Goal: Task Accomplishment & Management: Manage account settings

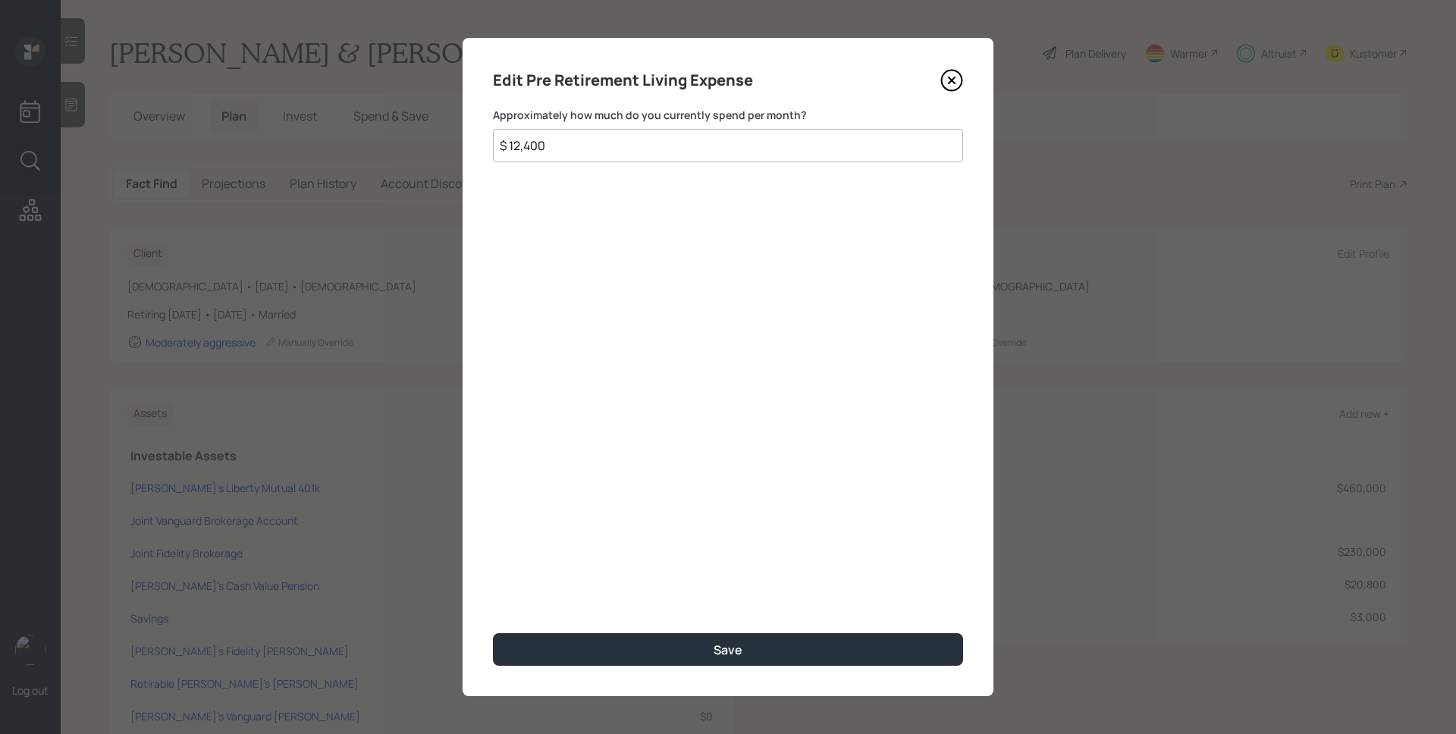
scroll to position [639, 0]
click at [953, 77] on icon at bounding box center [951, 80] width 23 height 23
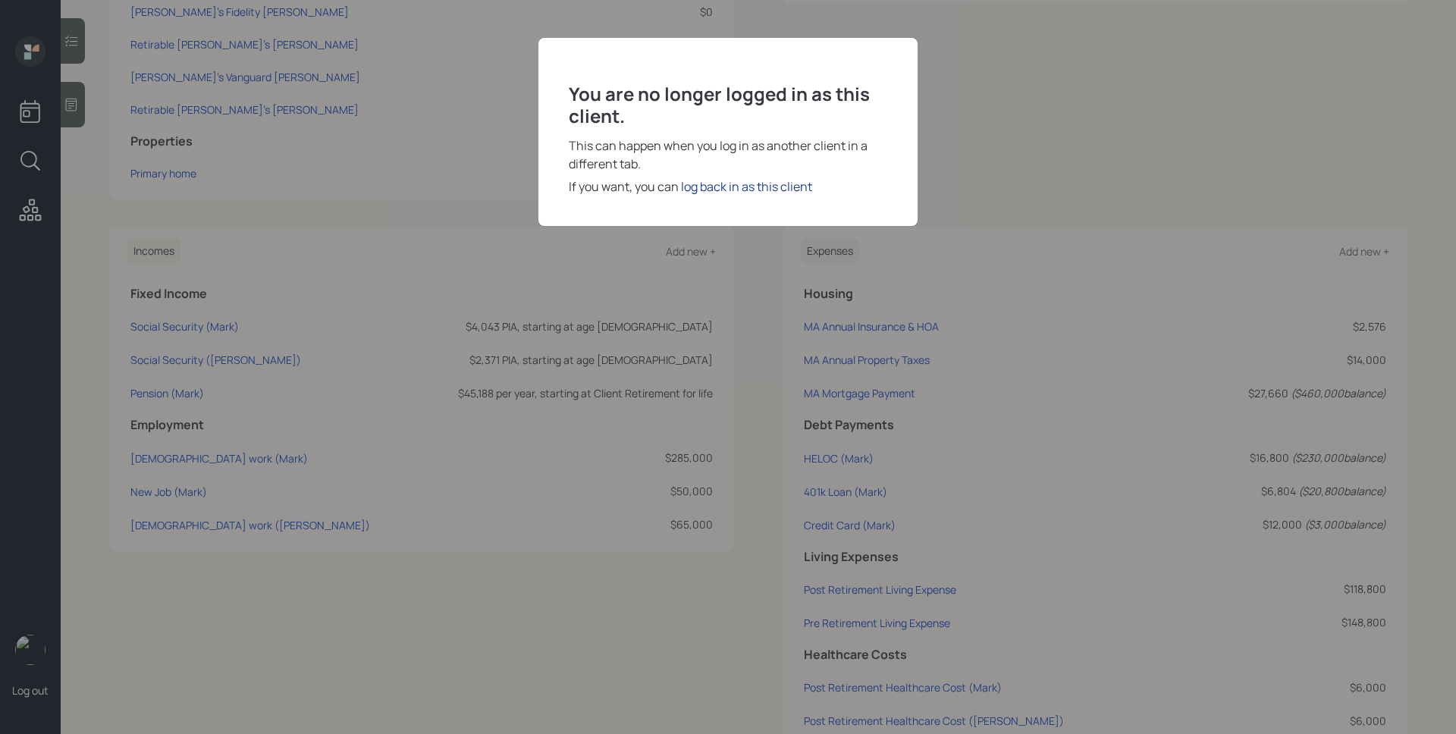
click at [779, 189] on div "log back in as this client" at bounding box center [746, 186] width 131 height 18
